Goal: Task Accomplishment & Management: Manage account settings

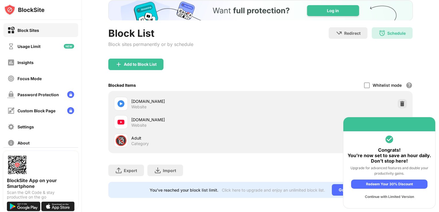
scroll to position [41, 0]
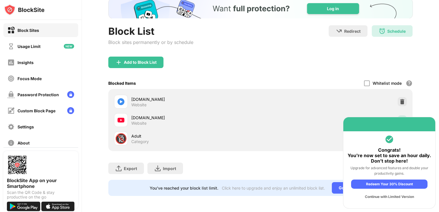
click at [400, 117] on img at bounding box center [402, 120] width 6 height 6
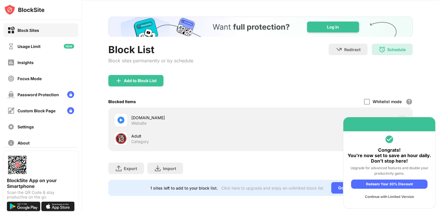
scroll to position [23, 0]
